Goal: Task Accomplishment & Management: Manage account settings

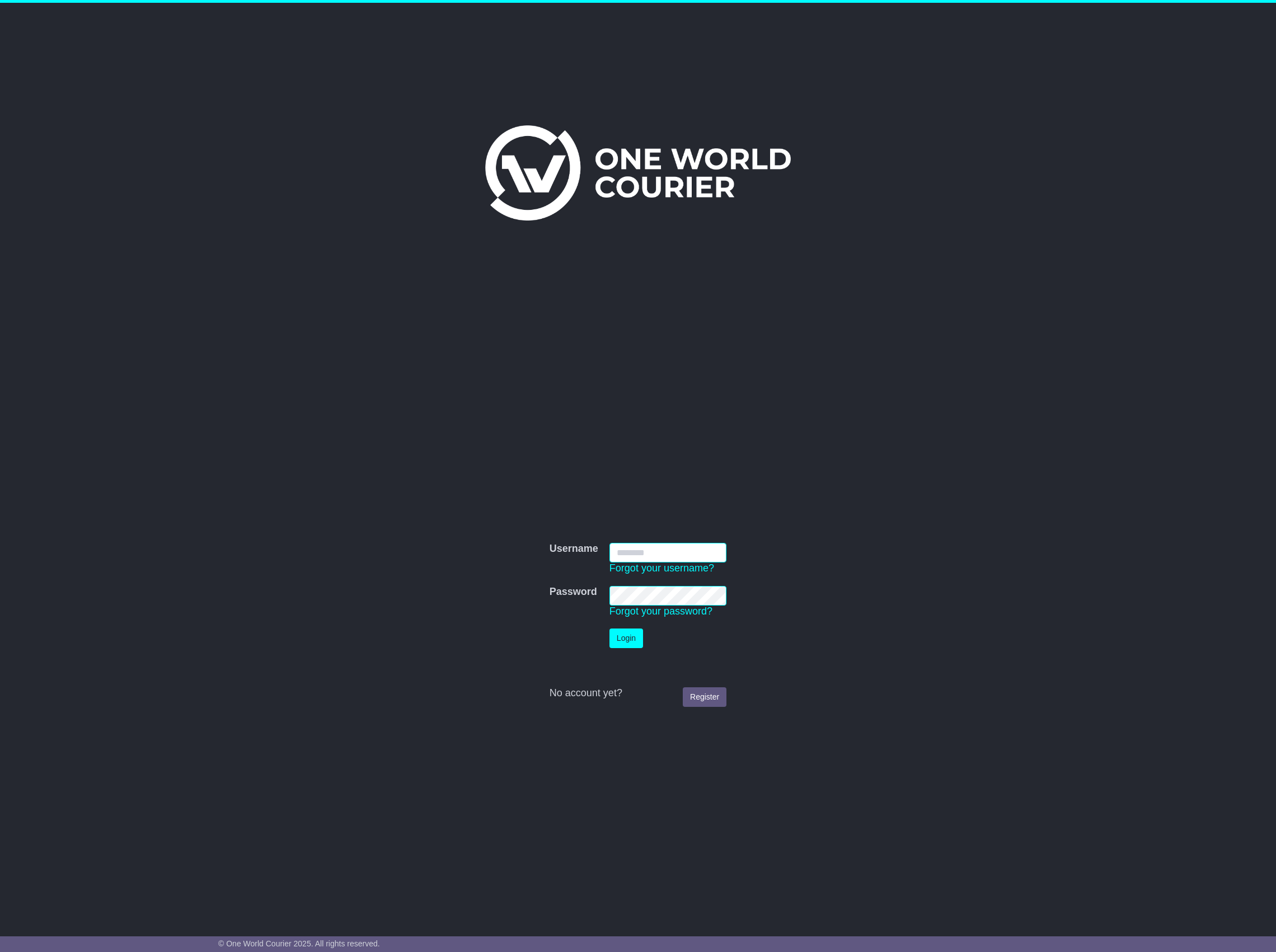
click at [639, 547] on input "Username" at bounding box center [667, 552] width 117 height 20
type input "**********"
click at [614, 639] on button "Login" at bounding box center [626, 638] width 34 height 20
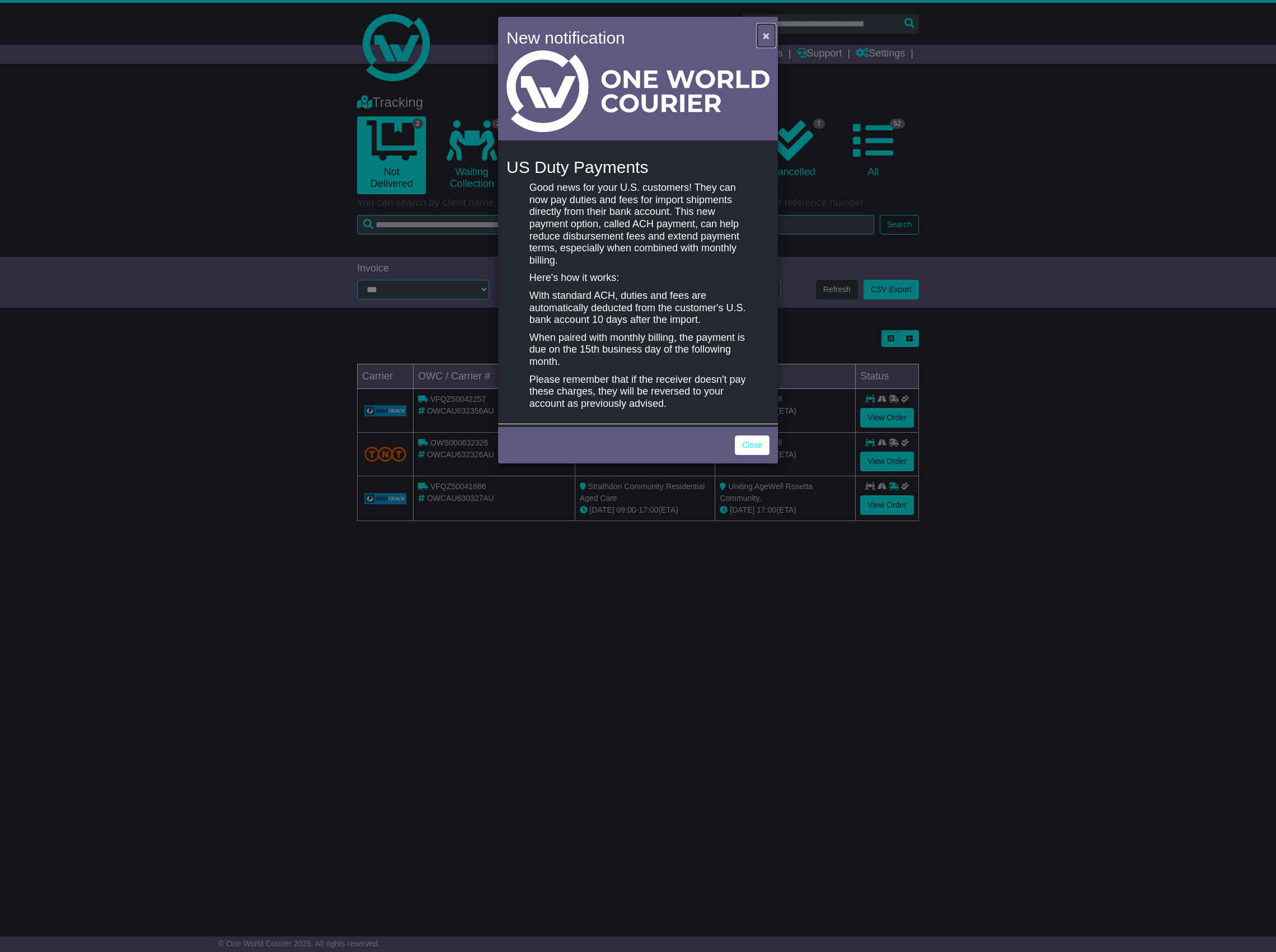
click at [765, 29] on span "×" at bounding box center [767, 35] width 7 height 13
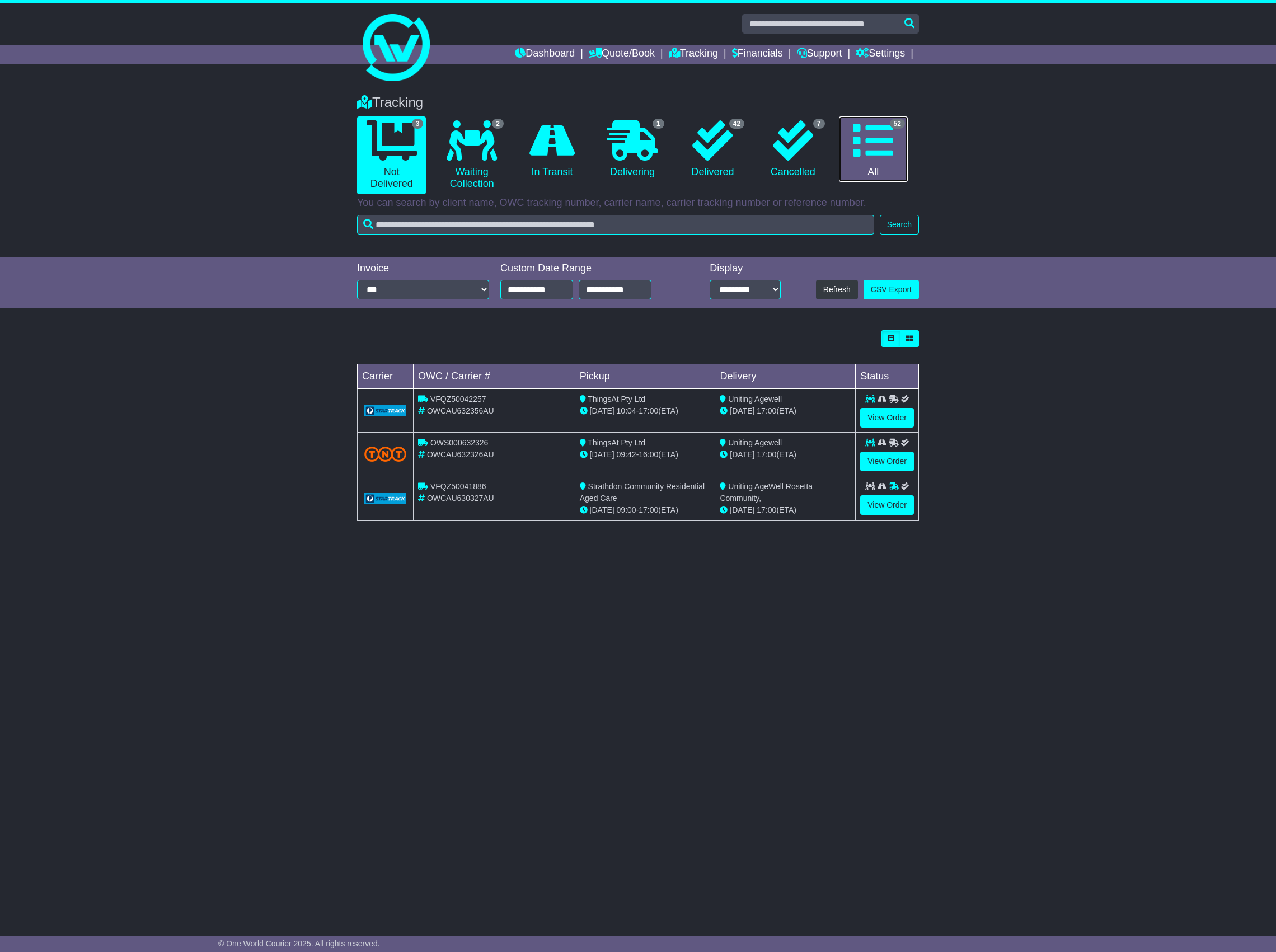
click at [892, 167] on link "52 All" at bounding box center [874, 149] width 69 height 66
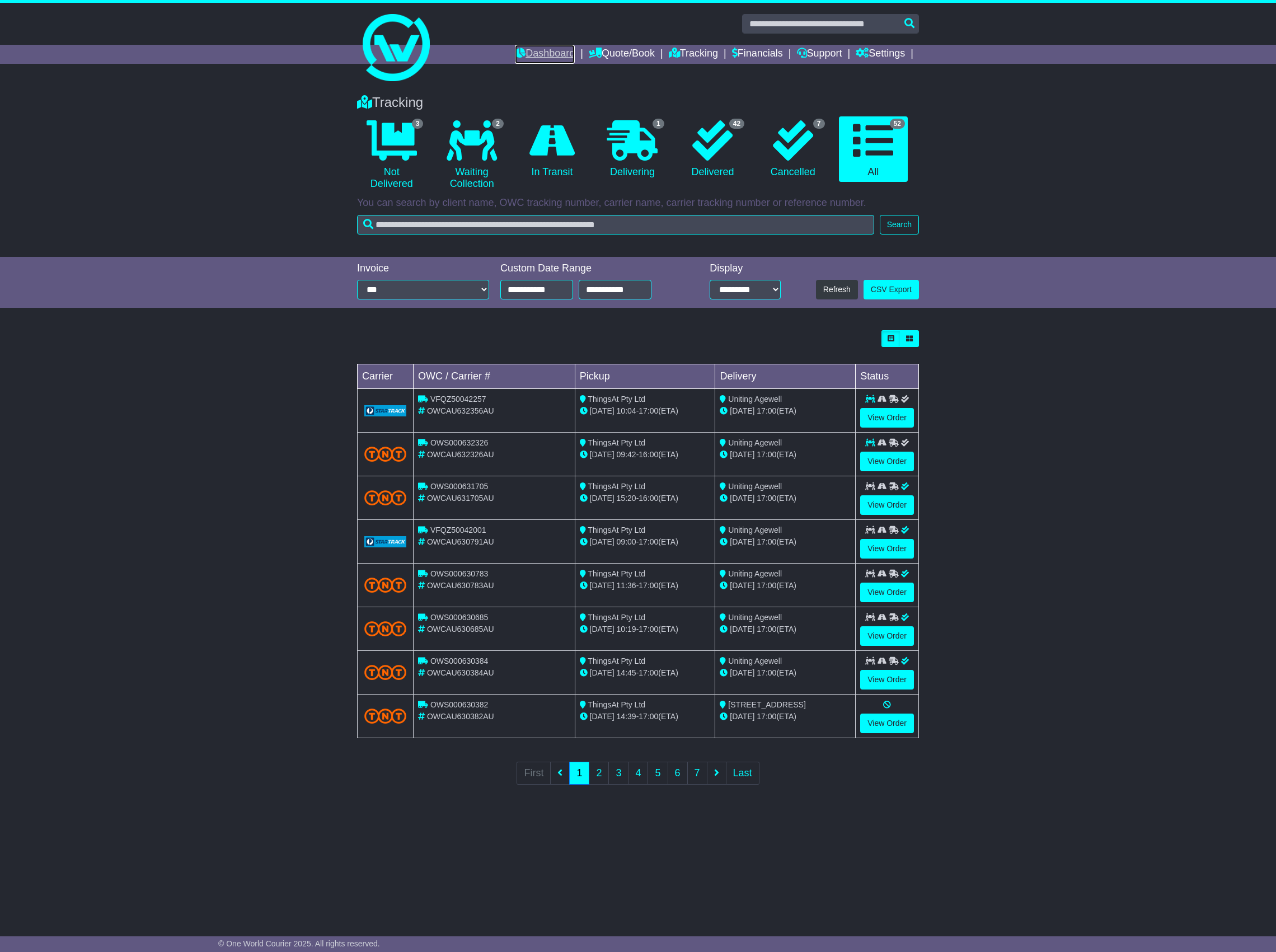
click at [528, 58] on link "Dashboard" at bounding box center [544, 54] width 60 height 19
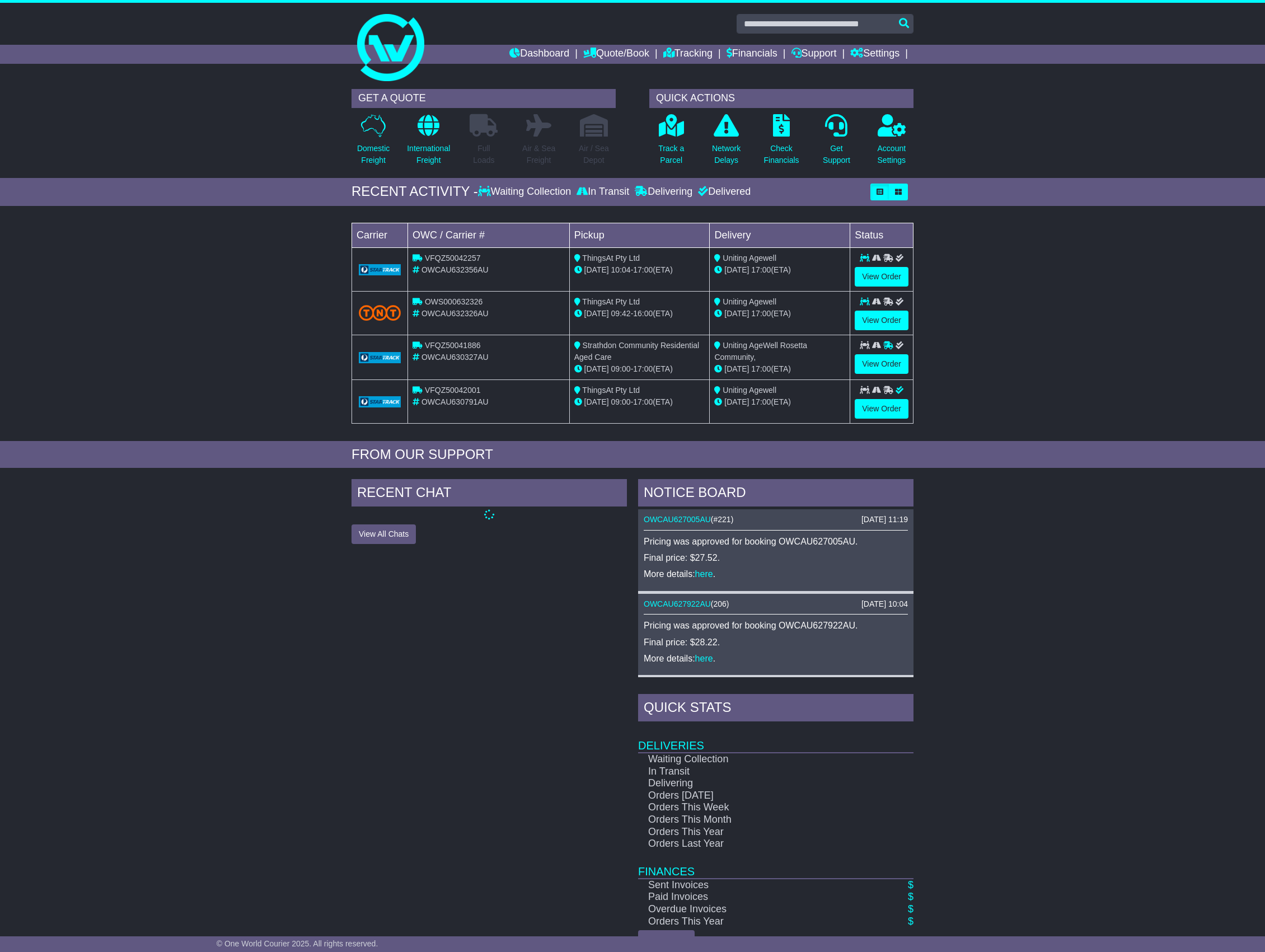
click at [763, 49] on link "Financials" at bounding box center [751, 54] width 51 height 19
